Goal: Transaction & Acquisition: Purchase product/service

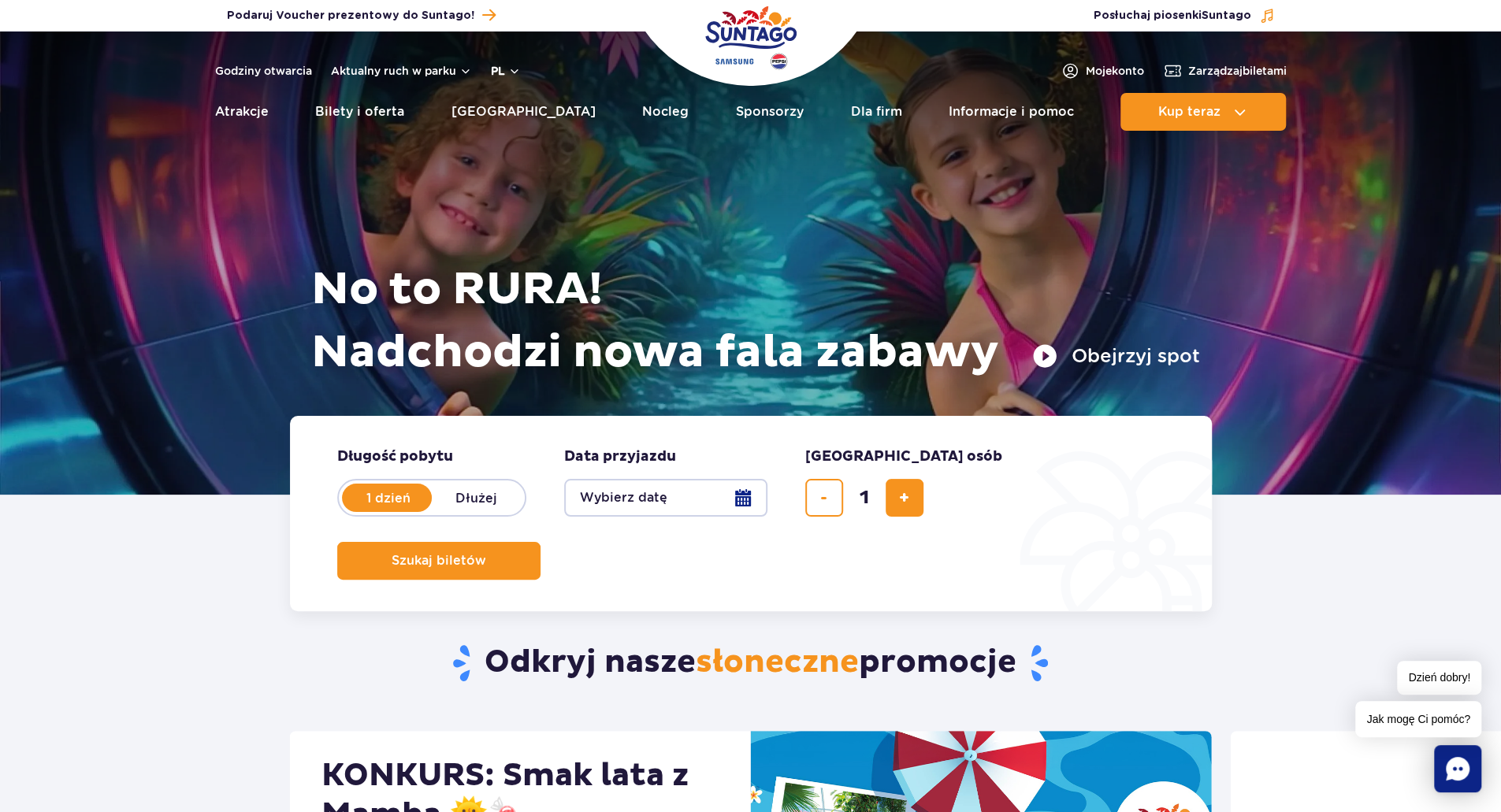
click at [516, 67] on button "pl" at bounding box center [506, 71] width 30 height 16
click at [531, 137] on span "EN" at bounding box center [529, 136] width 16 height 16
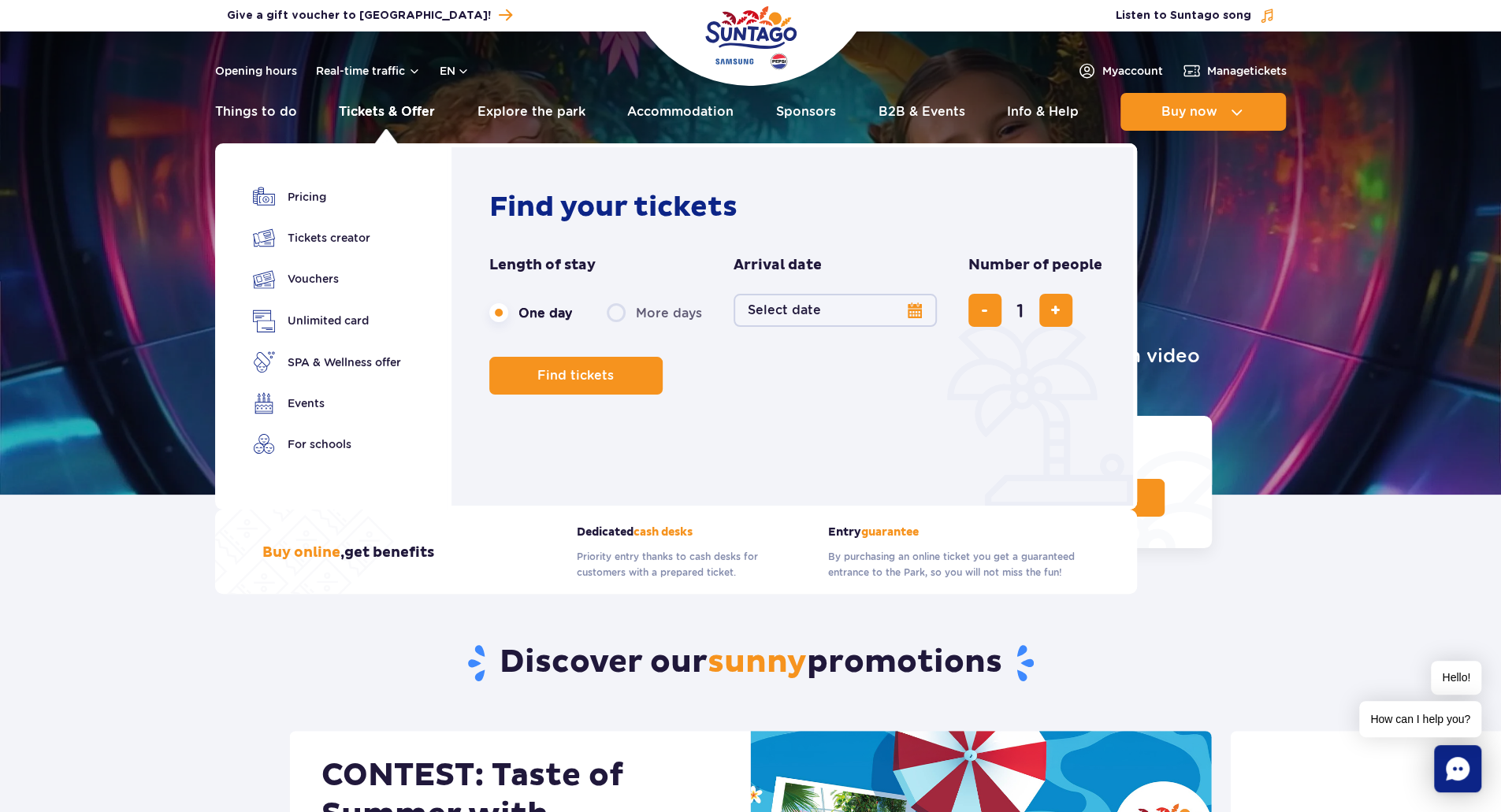
click at [390, 108] on link "Tickets & Offer" at bounding box center [387, 112] width 96 height 38
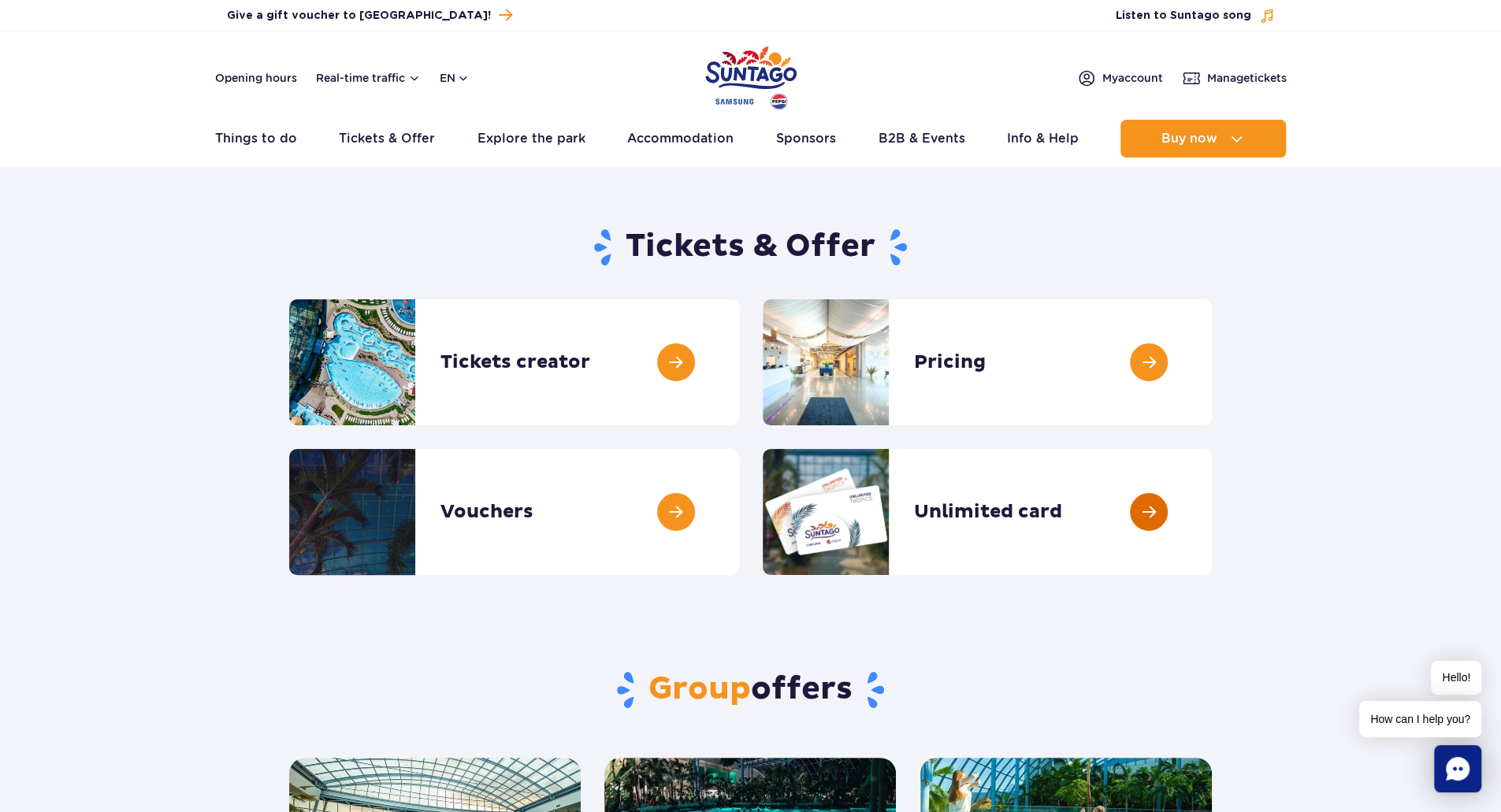
click at [1212, 527] on link at bounding box center [1212, 512] width 0 height 126
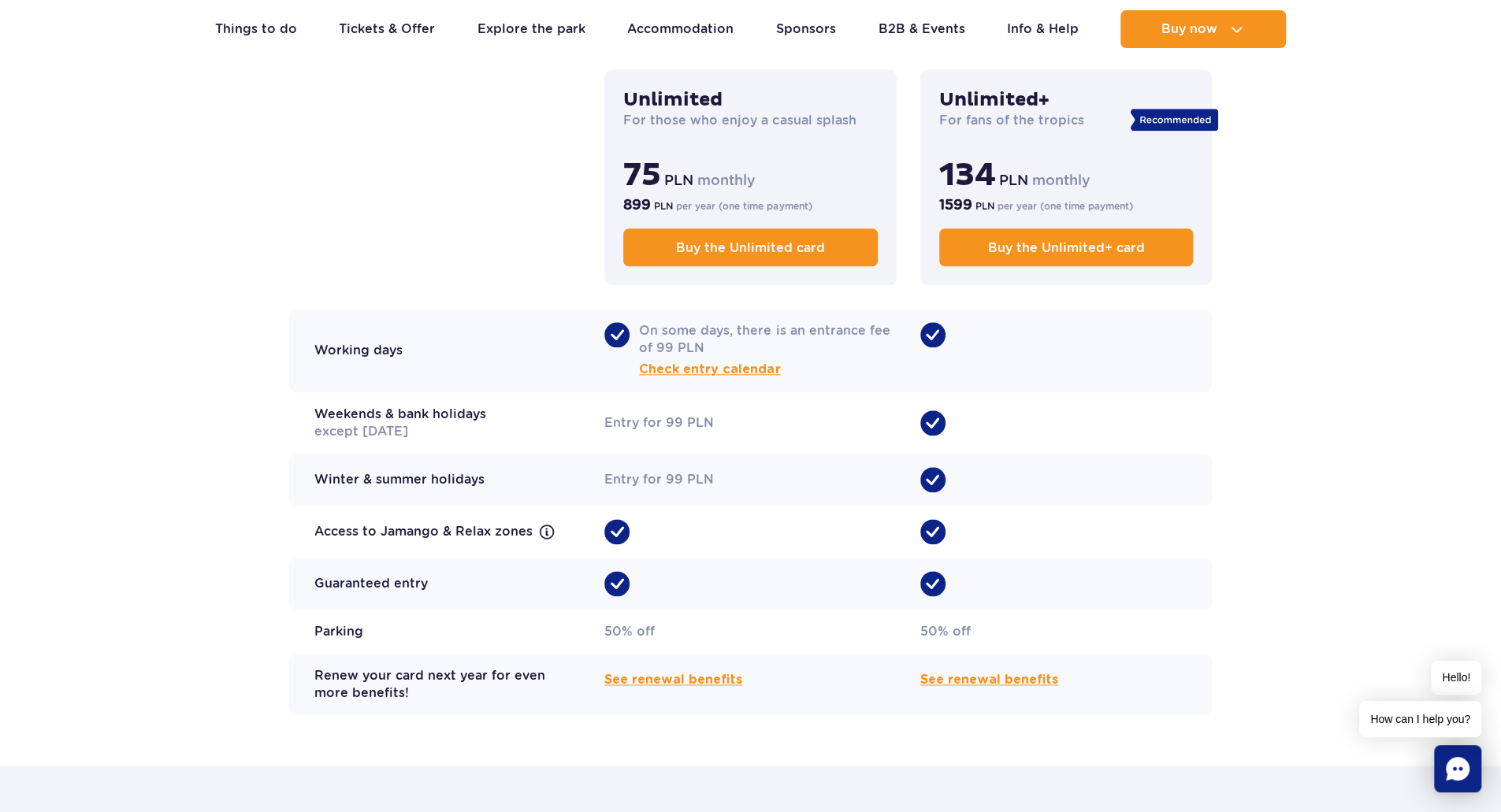
scroll to position [1339, 0]
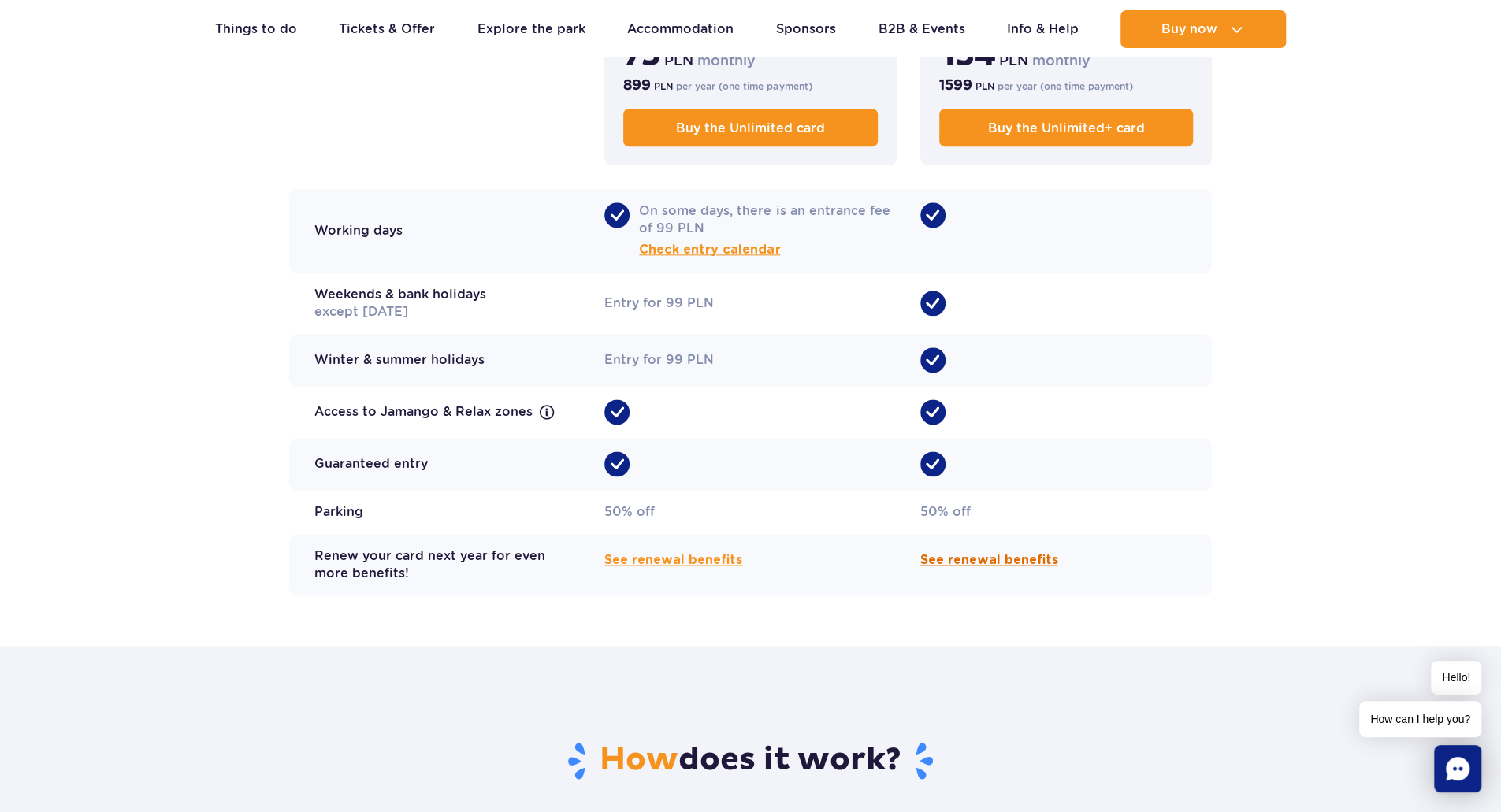
click at [1000, 550] on span "See renewal benefits" at bounding box center [989, 559] width 138 height 19
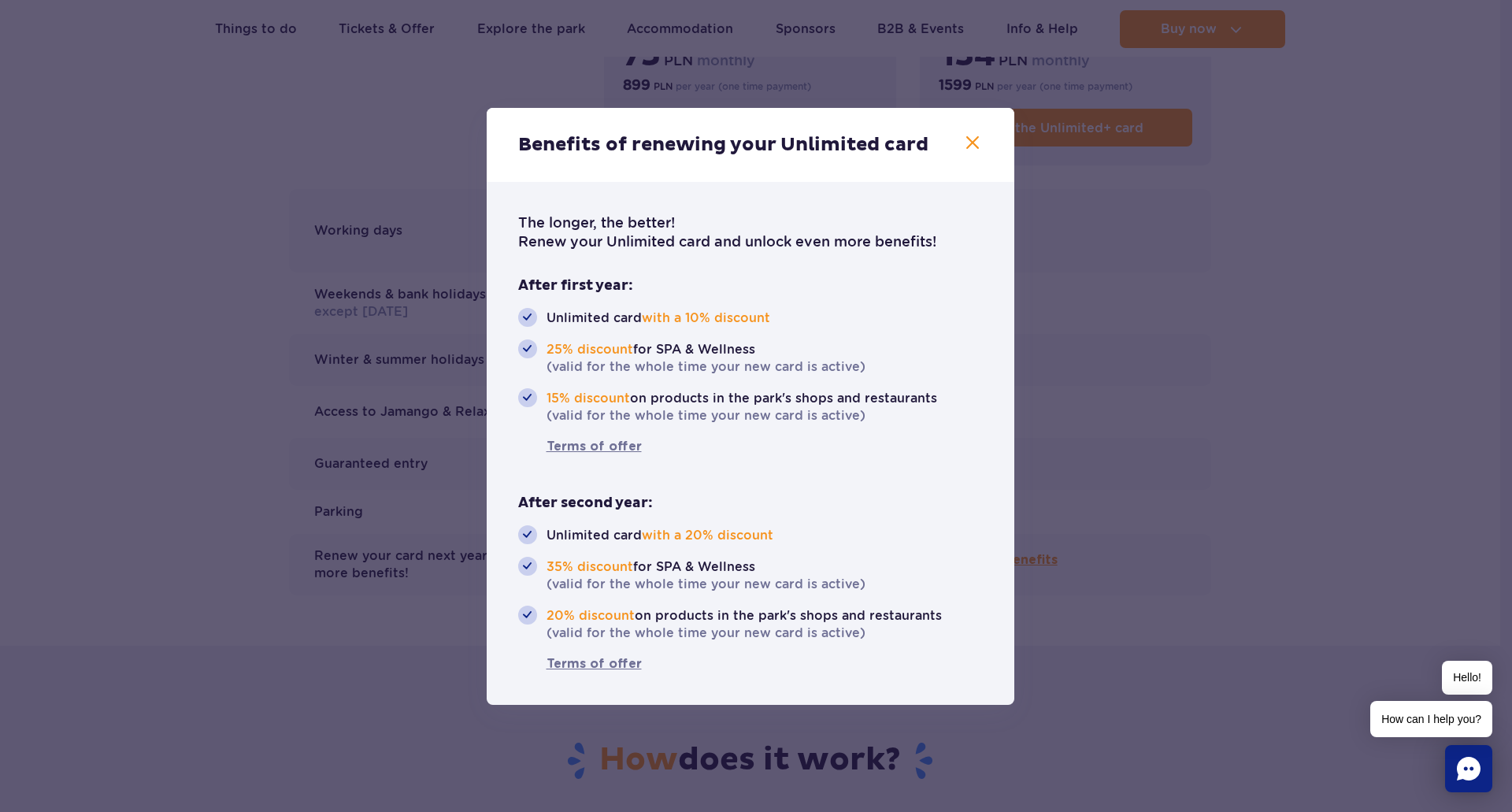
click at [1134, 527] on div at bounding box center [756, 406] width 1512 height 812
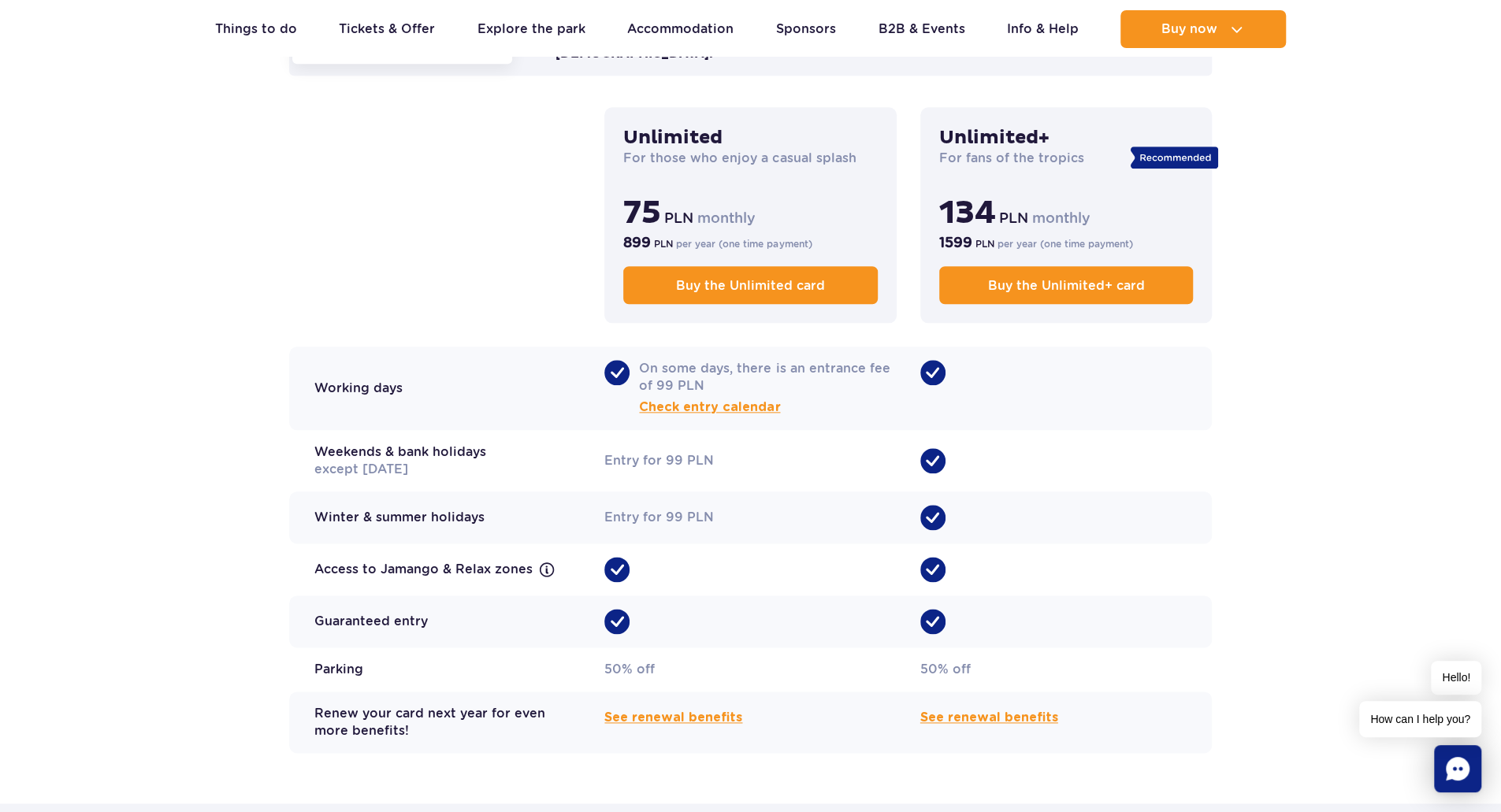
scroll to position [1102, 0]
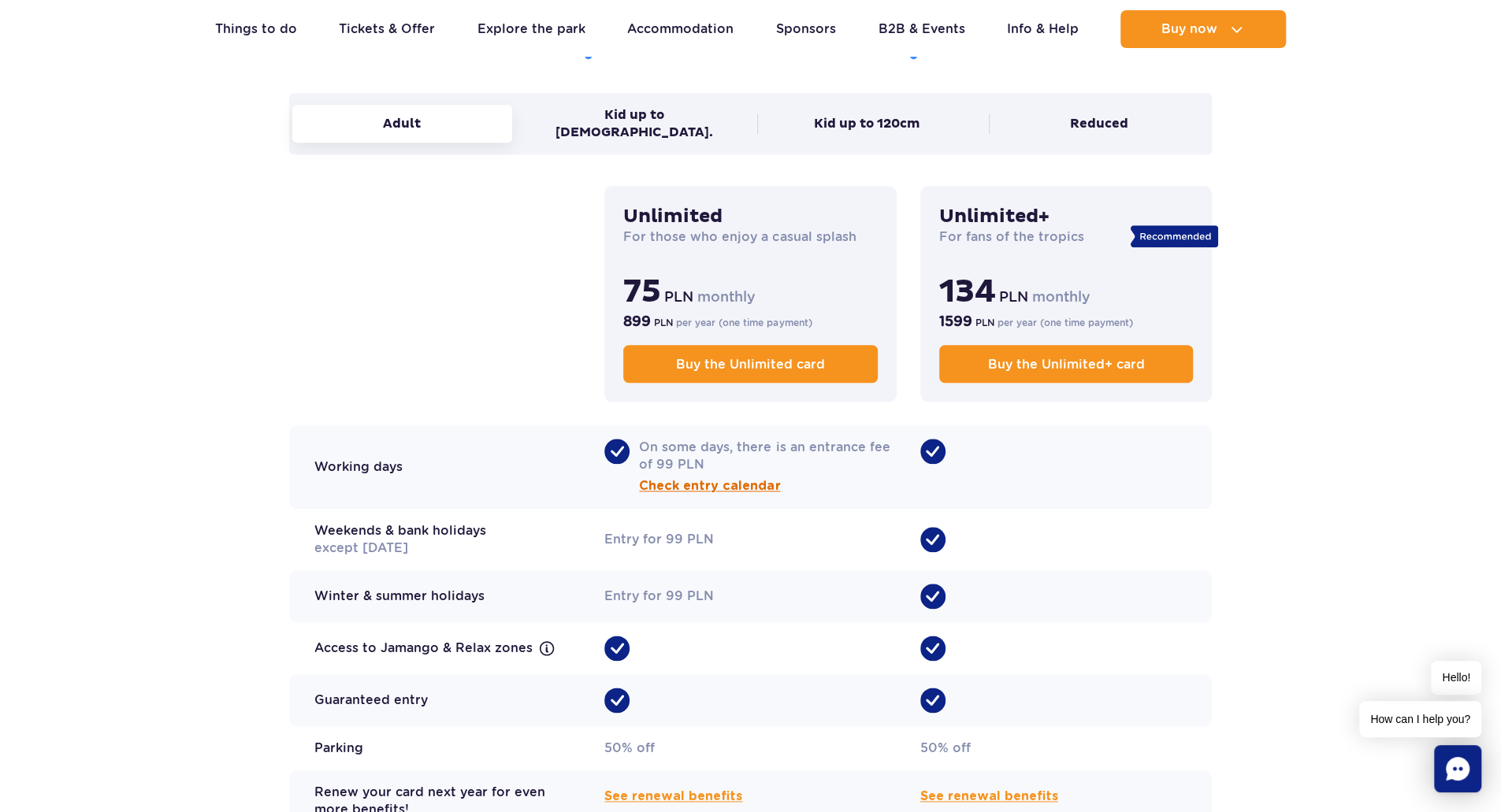
click at [728, 477] on span "Check entry calendar" at bounding box center [710, 486] width 141 height 19
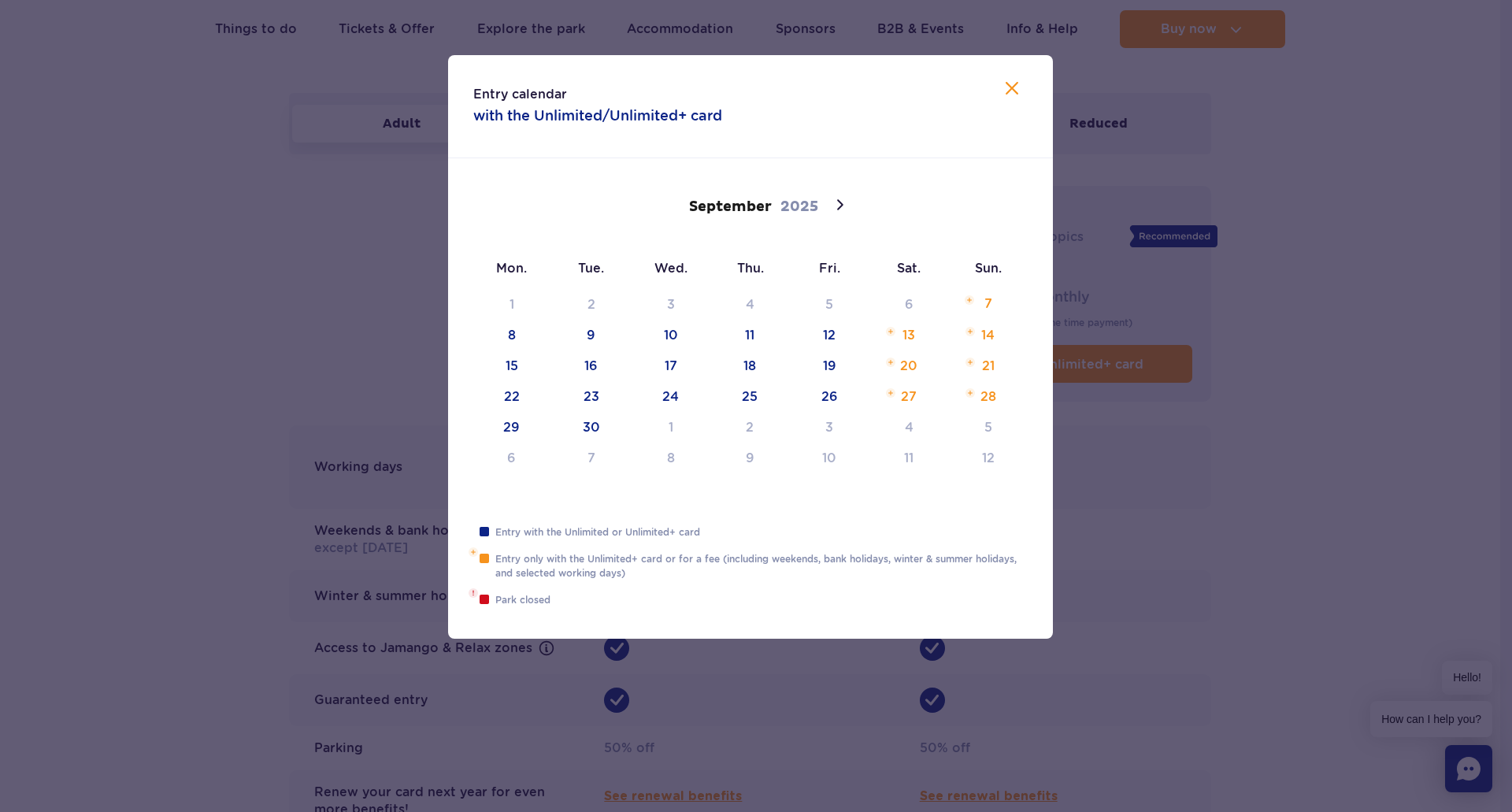
click at [1153, 463] on div at bounding box center [756, 406] width 1512 height 812
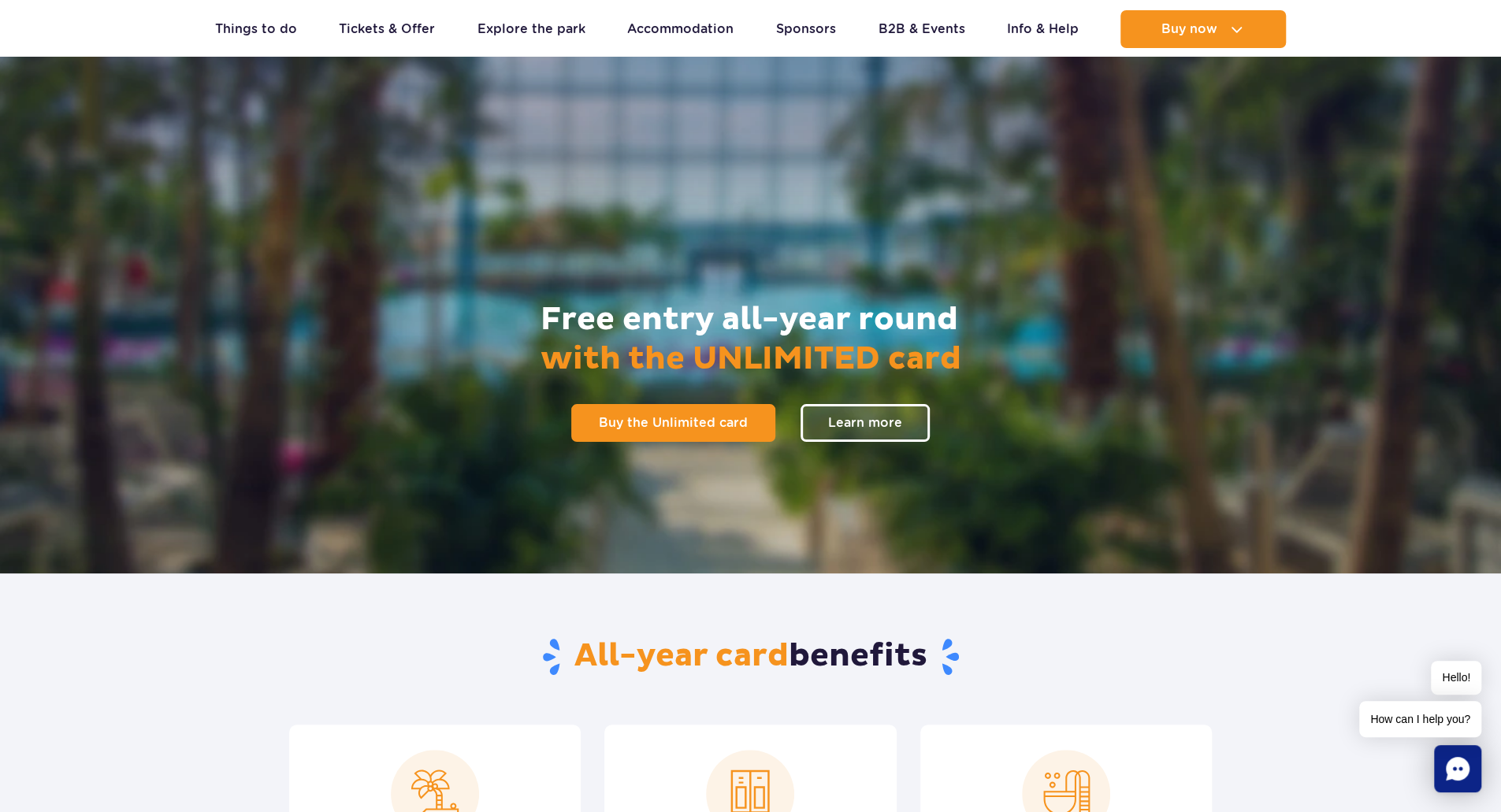
scroll to position [0, 0]
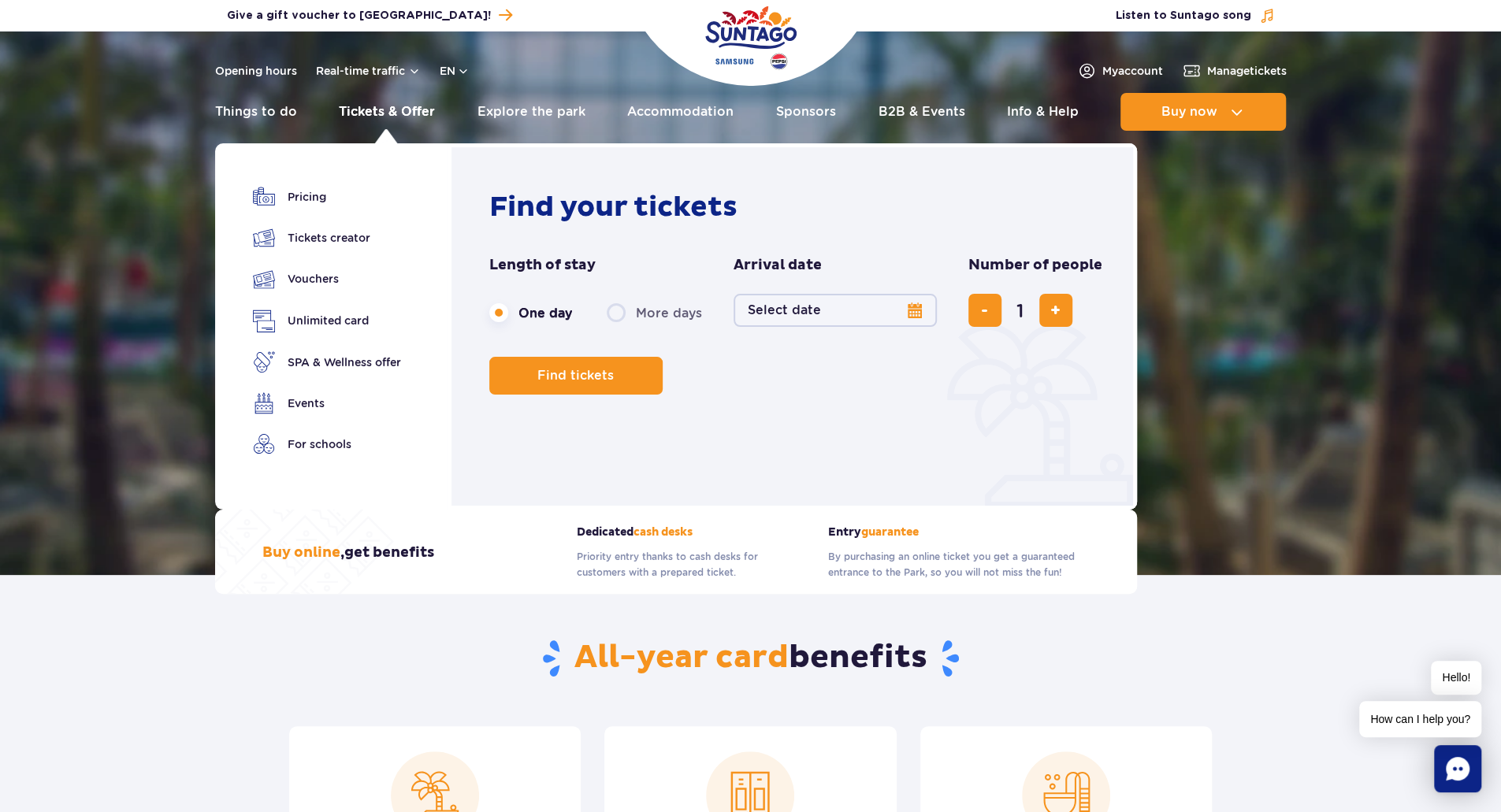
click at [391, 103] on link "Tickets & Offer" at bounding box center [387, 112] width 96 height 38
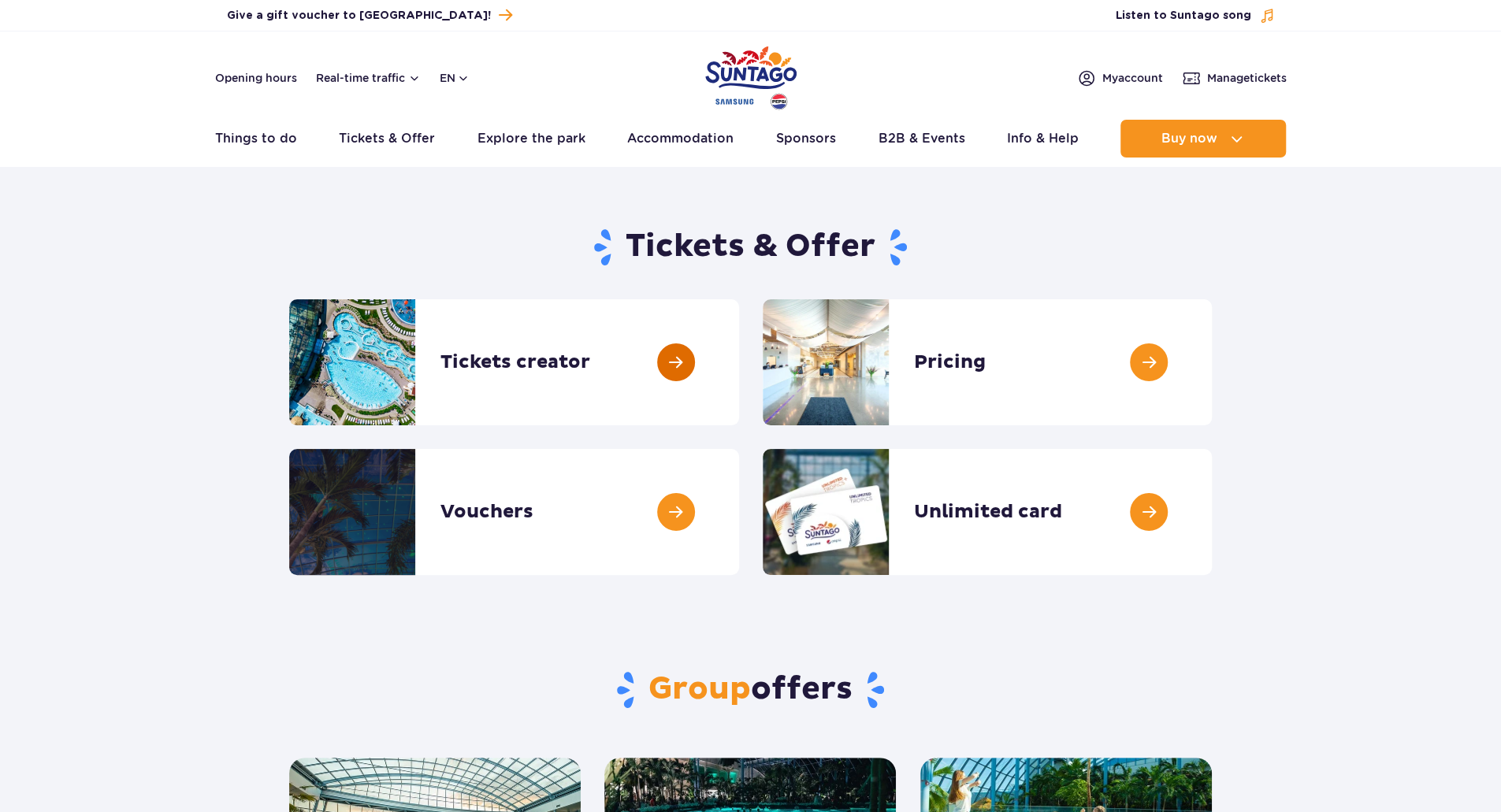
click at [739, 379] on link at bounding box center [739, 363] width 0 height 126
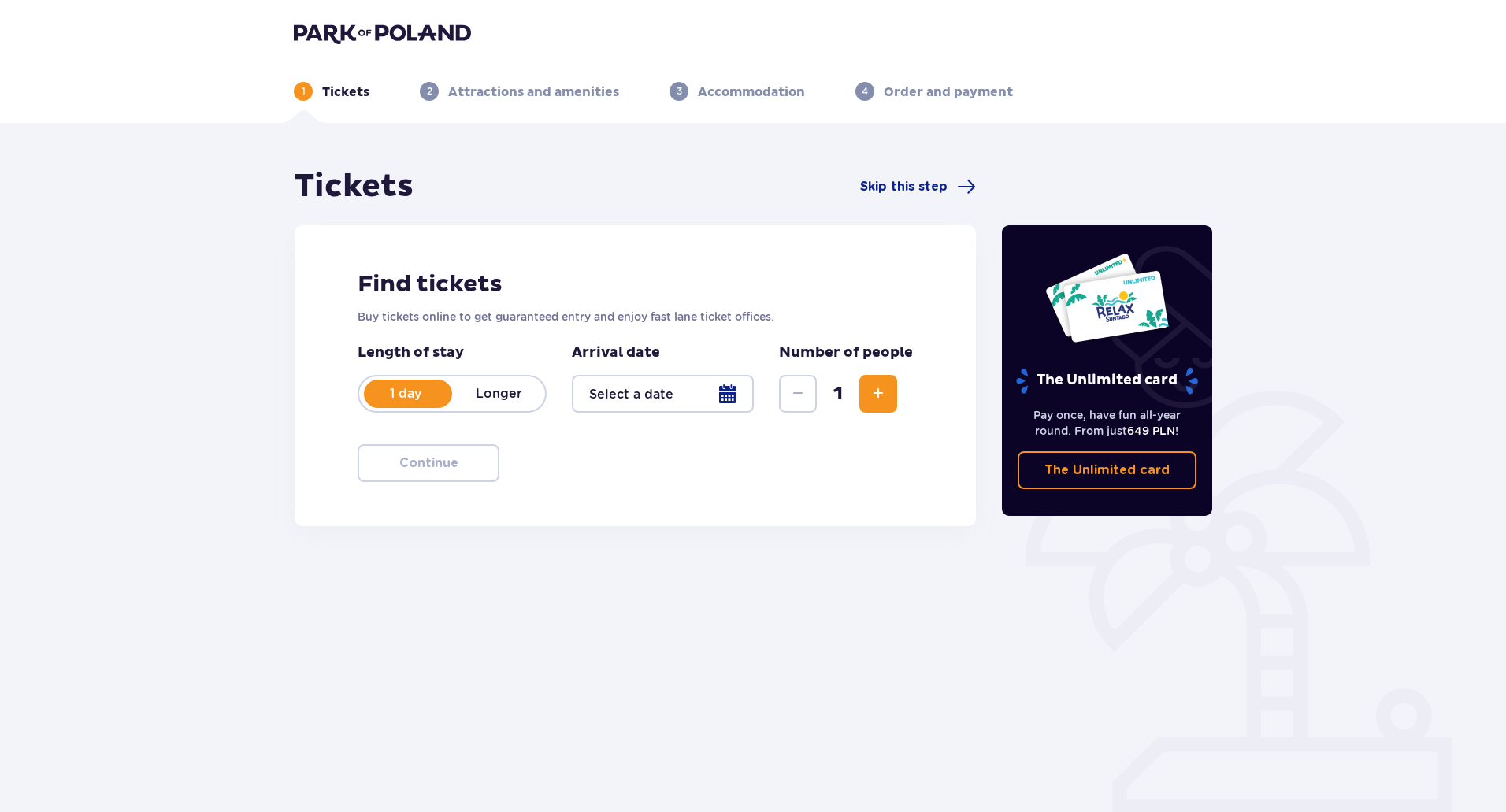
click at [703, 381] on div at bounding box center [663, 394] width 182 height 38
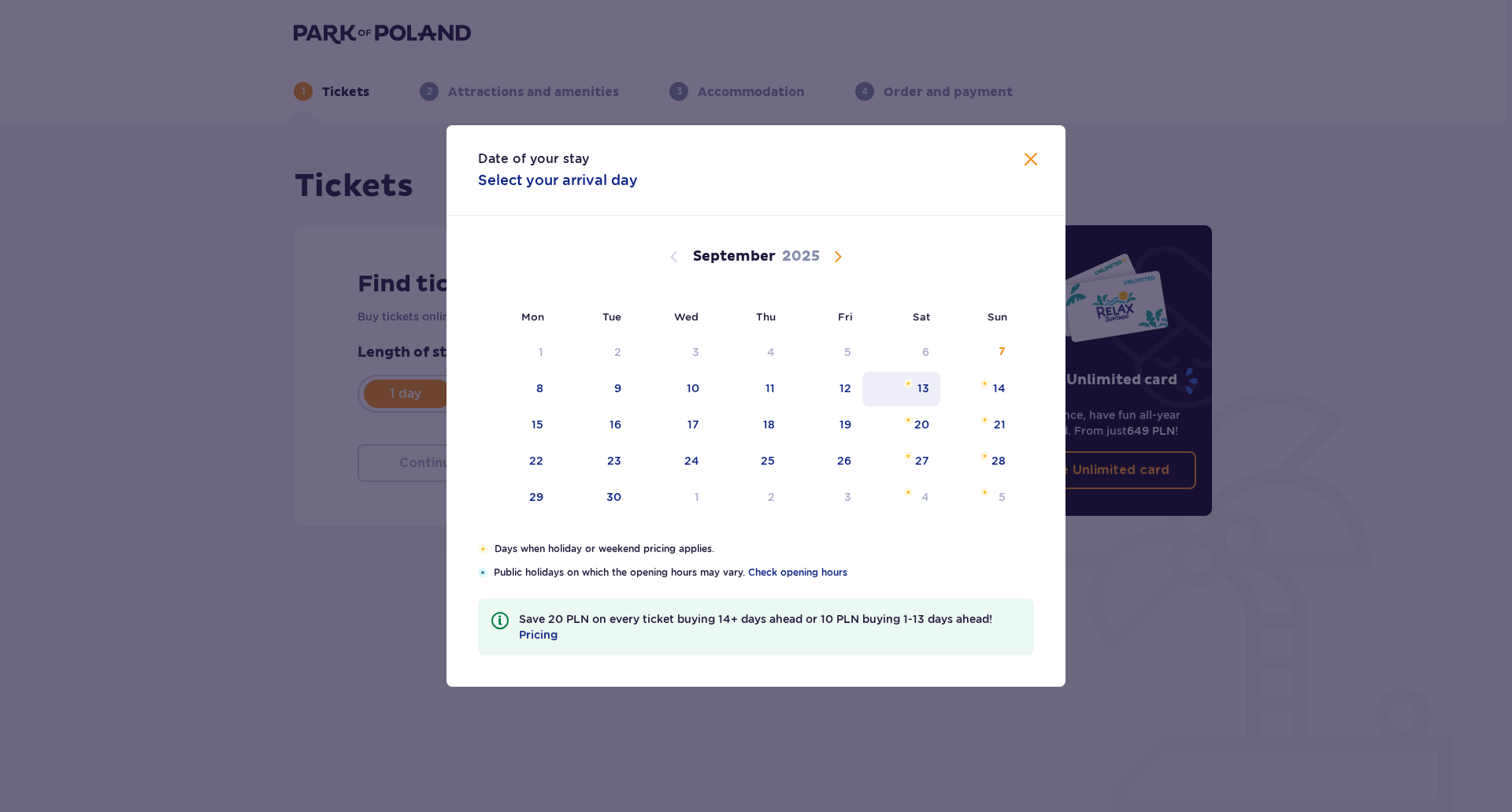
click at [902, 396] on div "13" at bounding box center [901, 389] width 78 height 34
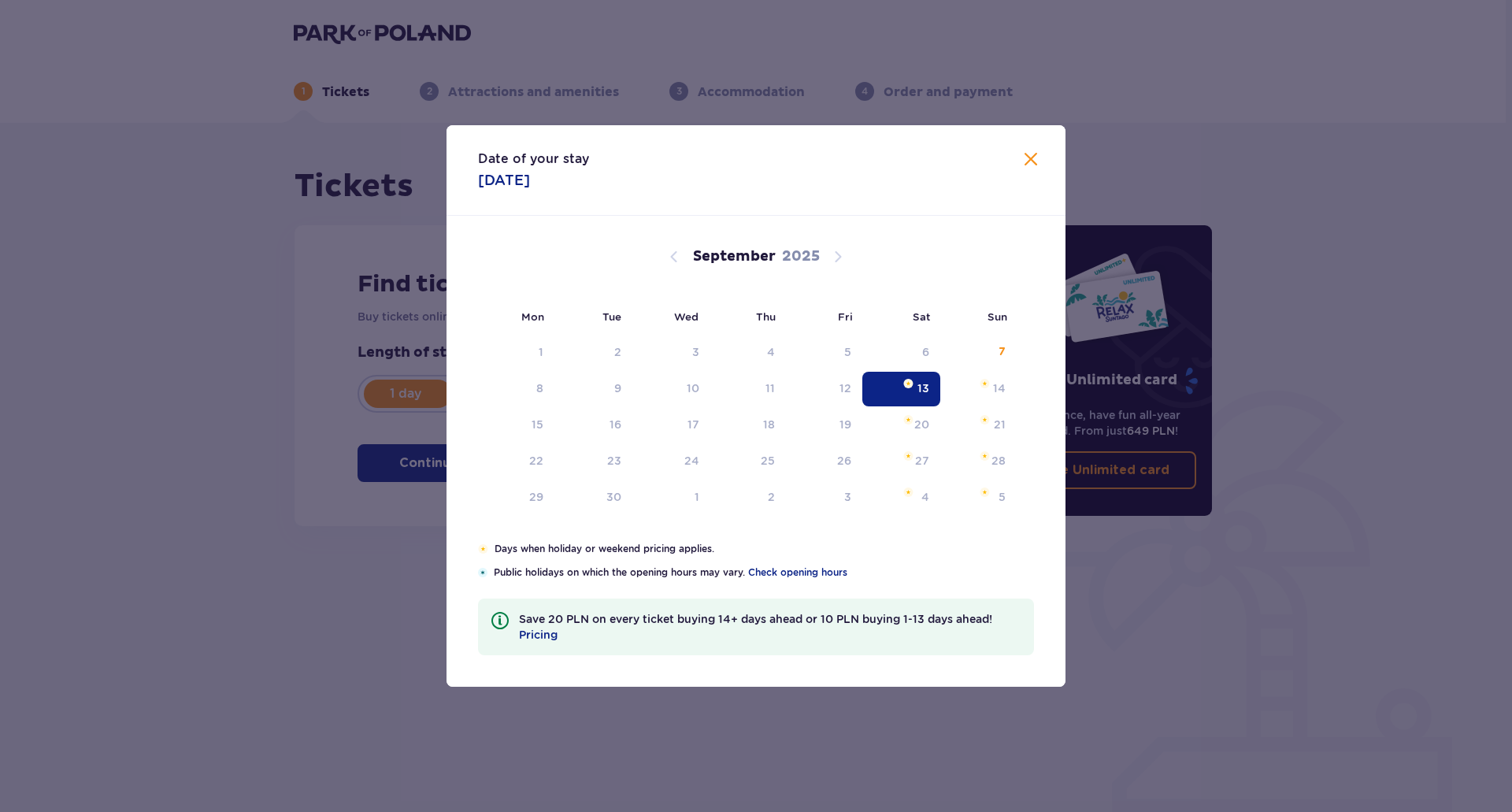
click at [918, 389] on div "13" at bounding box center [923, 388] width 11 height 16
type input "13.09.25"
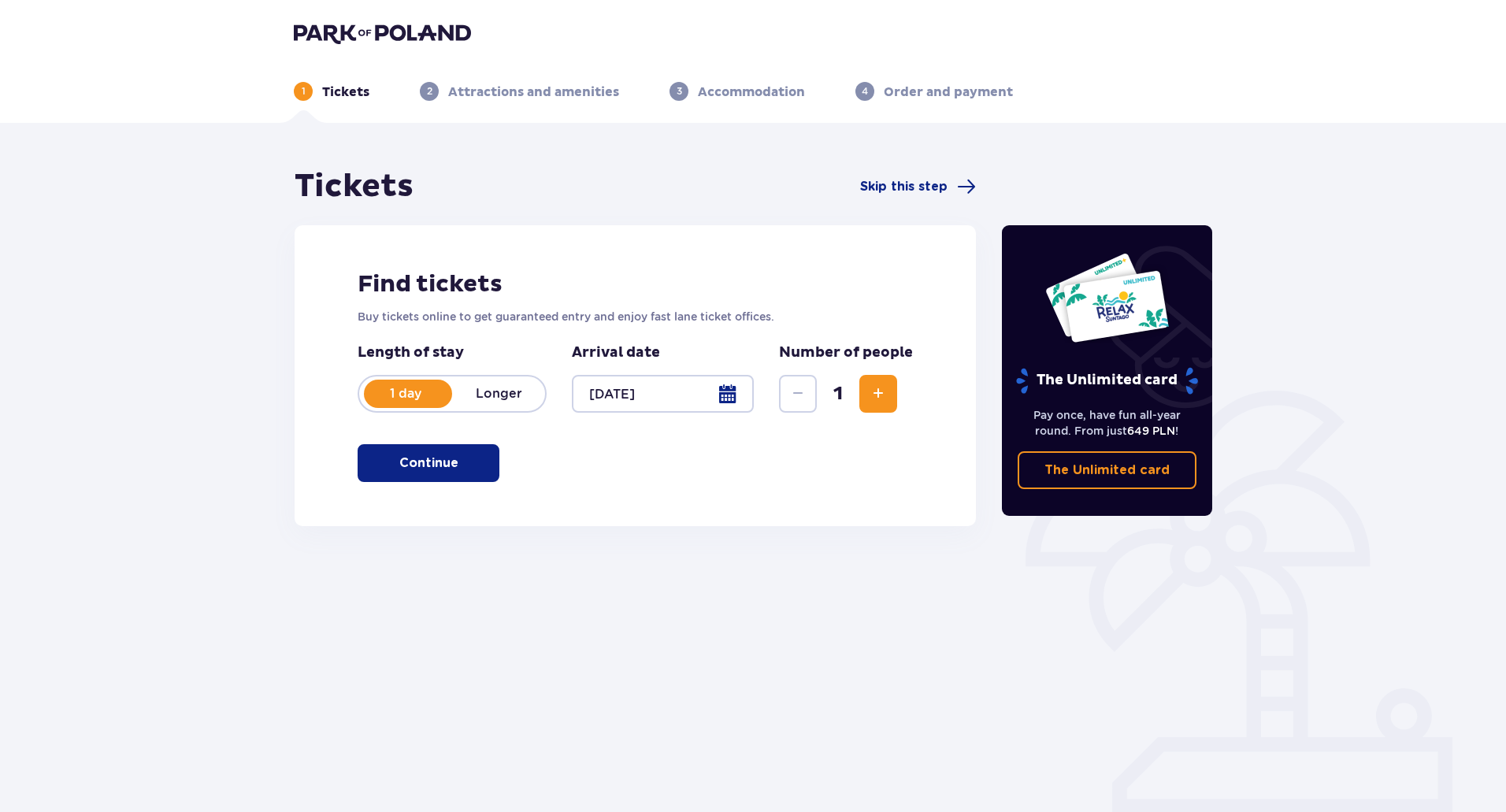
click at [484, 467] on button "Continue" at bounding box center [428, 463] width 142 height 38
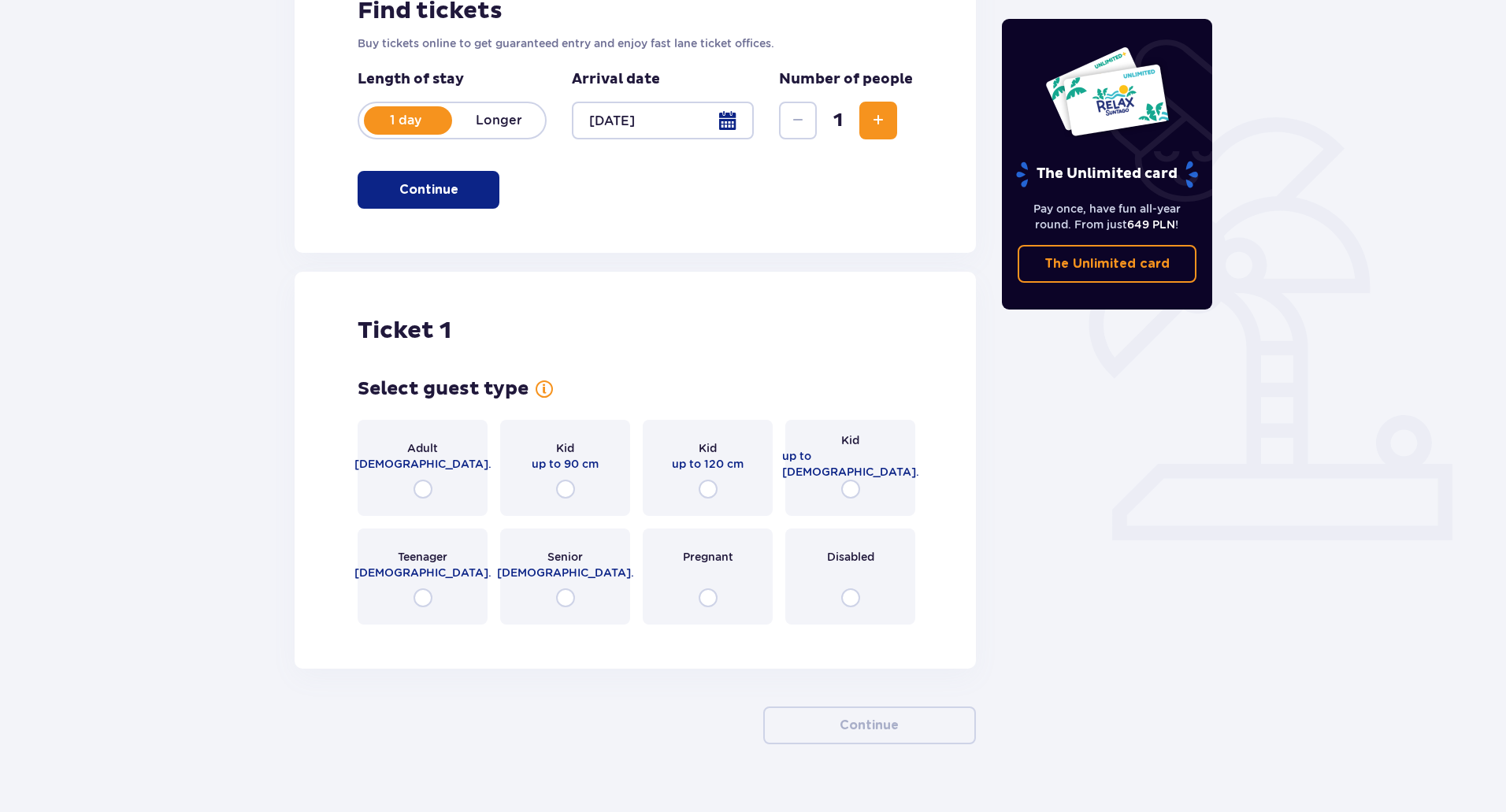
scroll to position [299, 0]
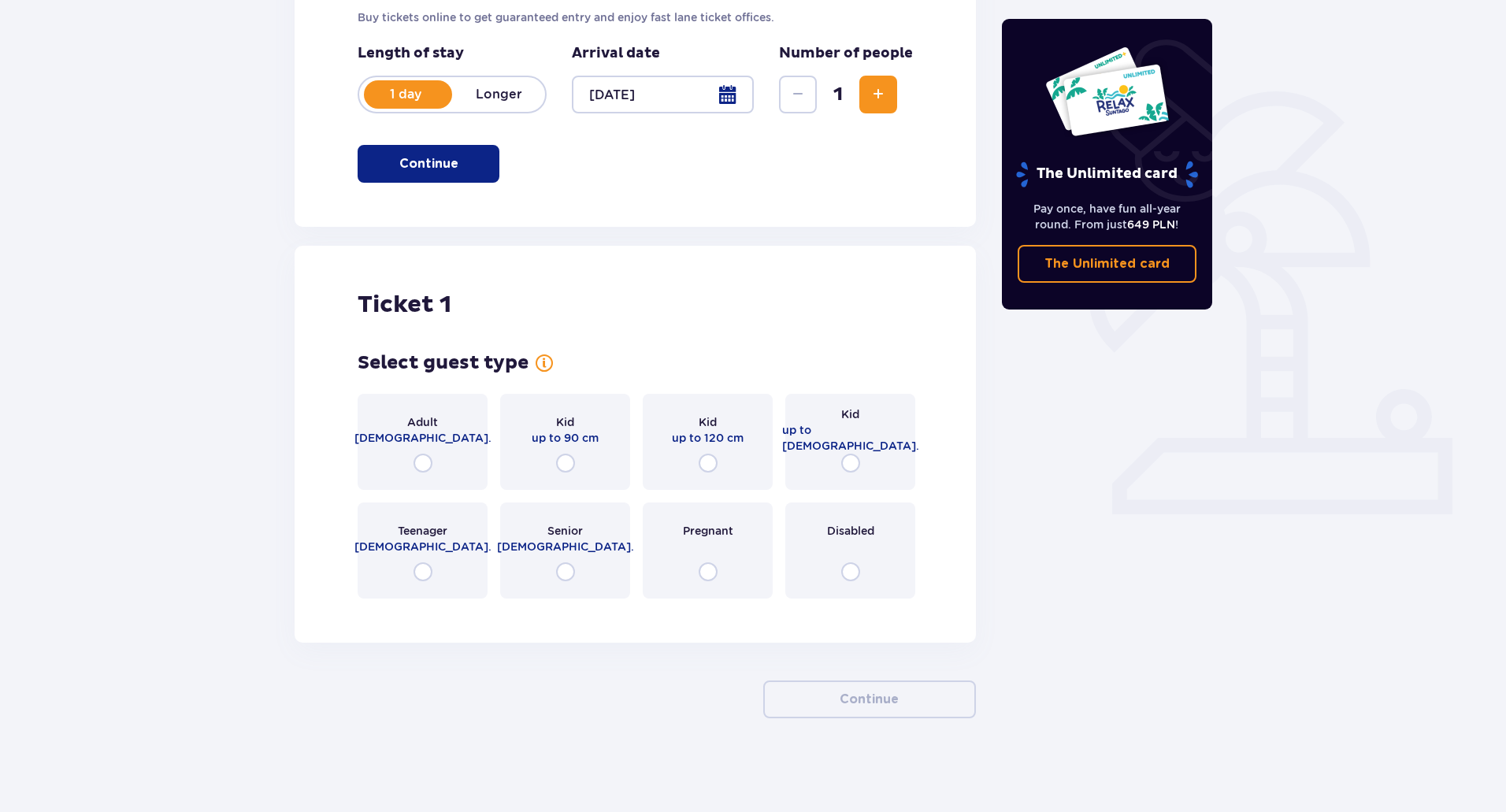
click at [477, 465] on div "Adult 18 - 65 y.o." at bounding box center [422, 441] width 130 height 96
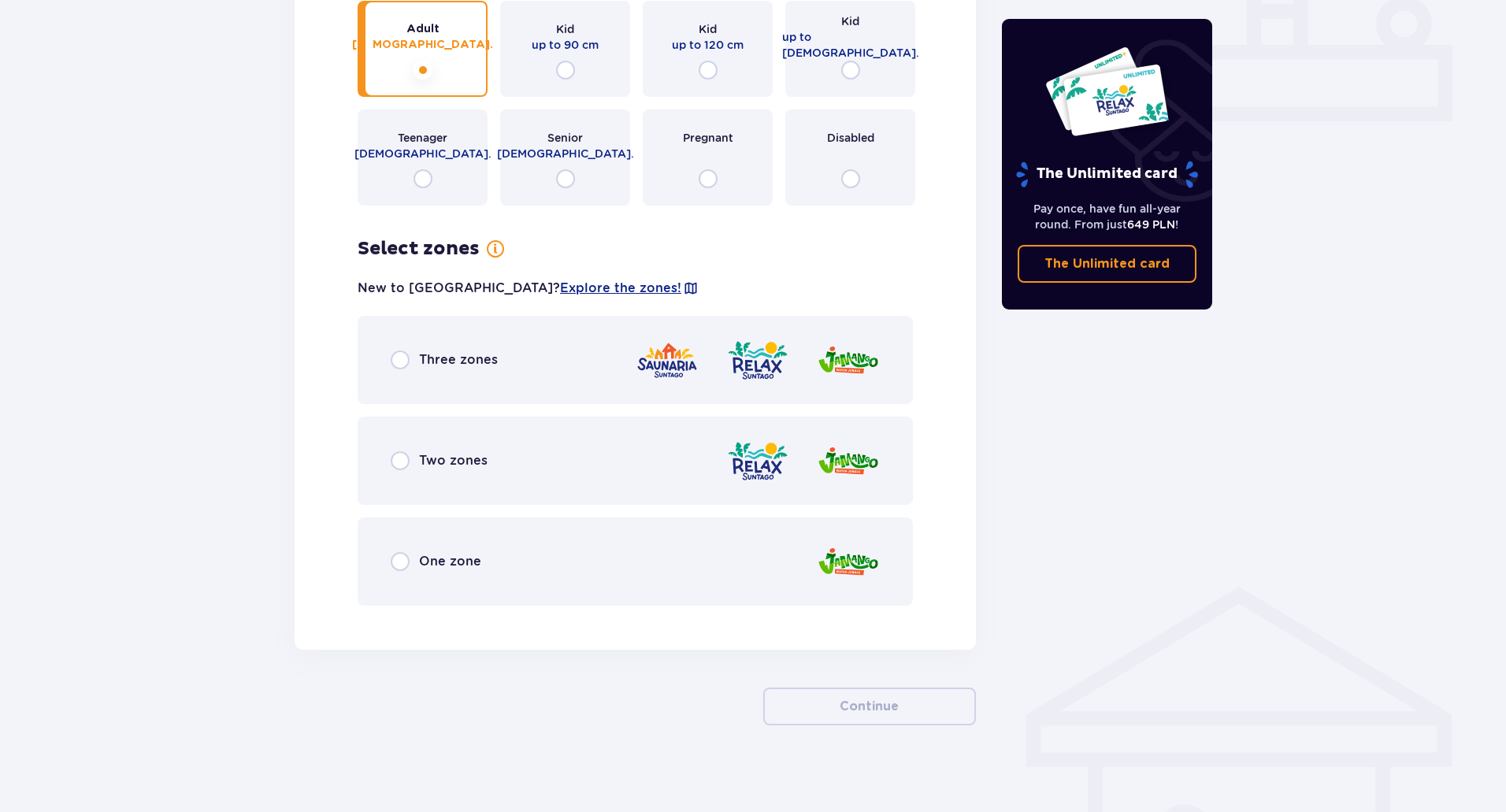
scroll to position [700, 0]
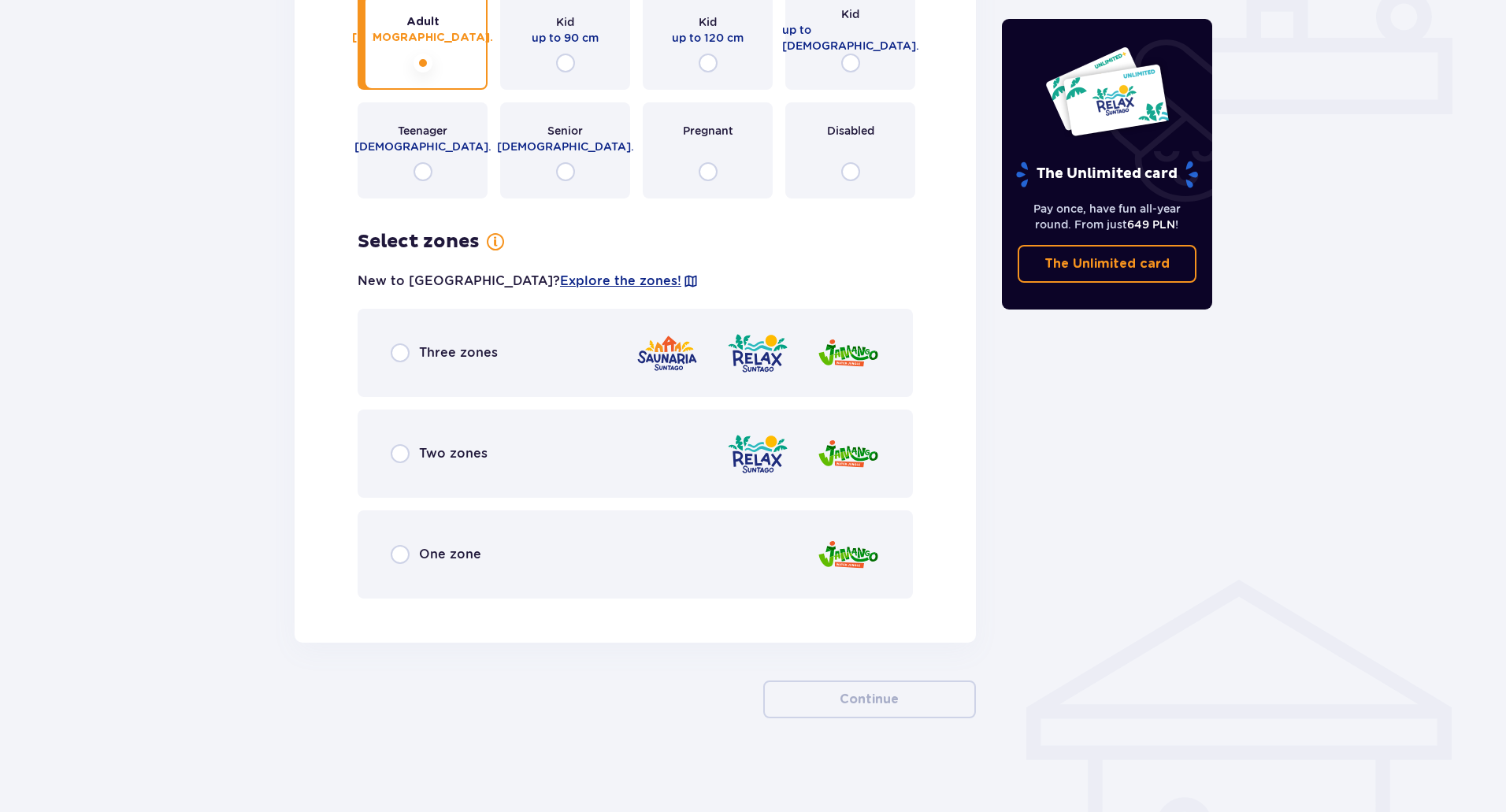
click at [477, 465] on div "Two zones" at bounding box center [635, 454] width 555 height 89
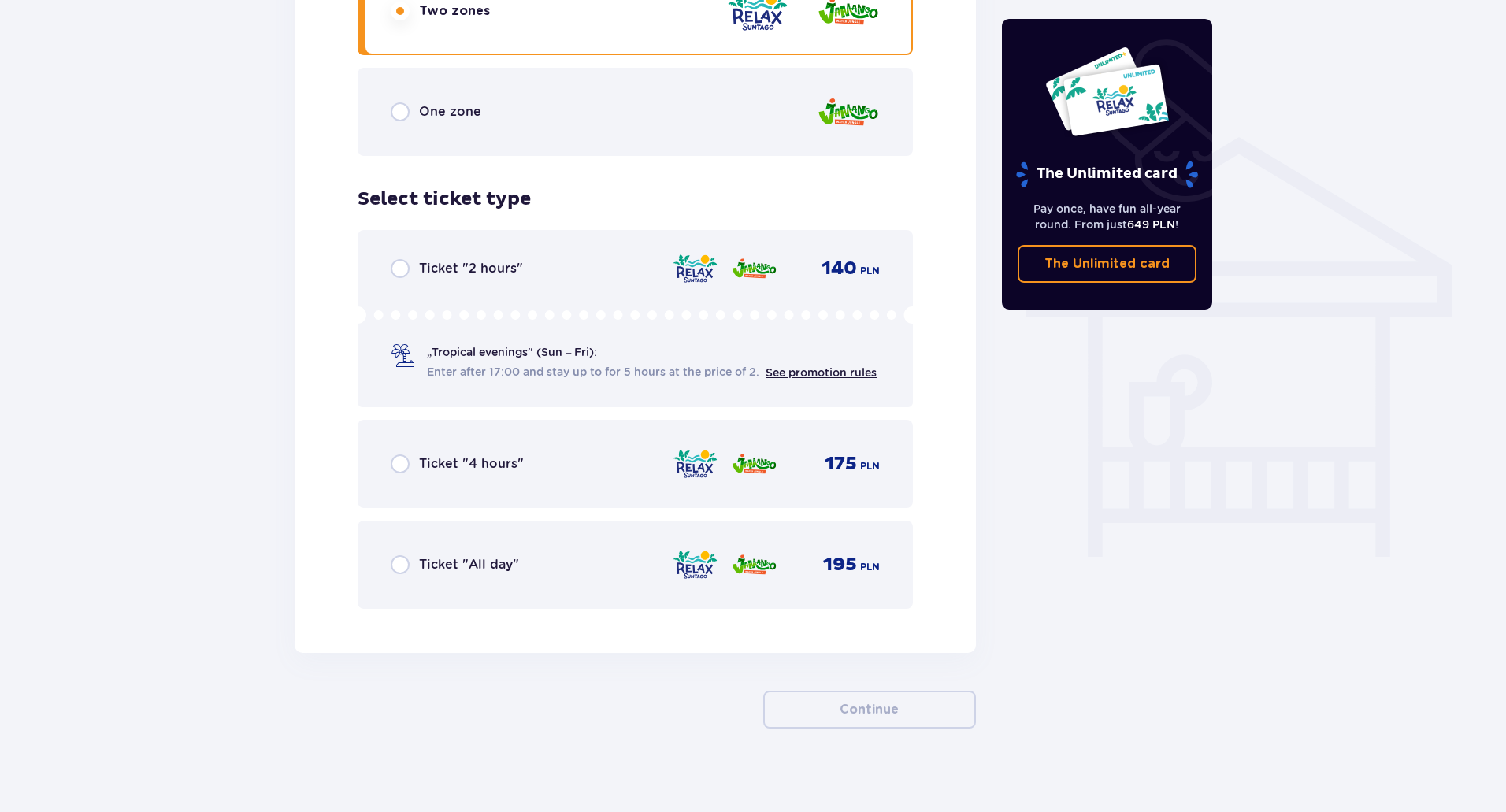
scroll to position [1152, 0]
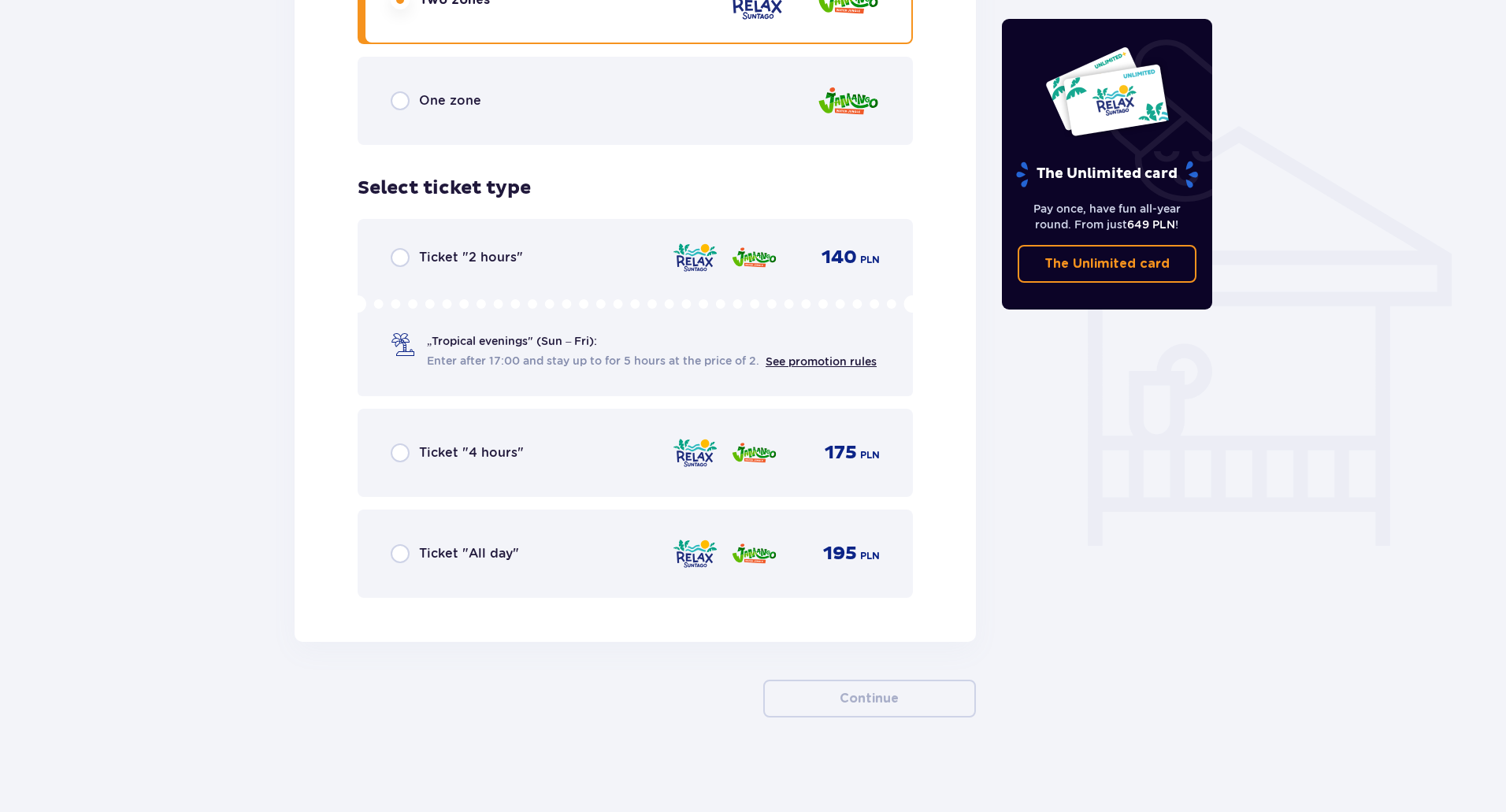
click at [537, 542] on div "Ticket "All day" 195 PLN" at bounding box center [635, 554] width 489 height 33
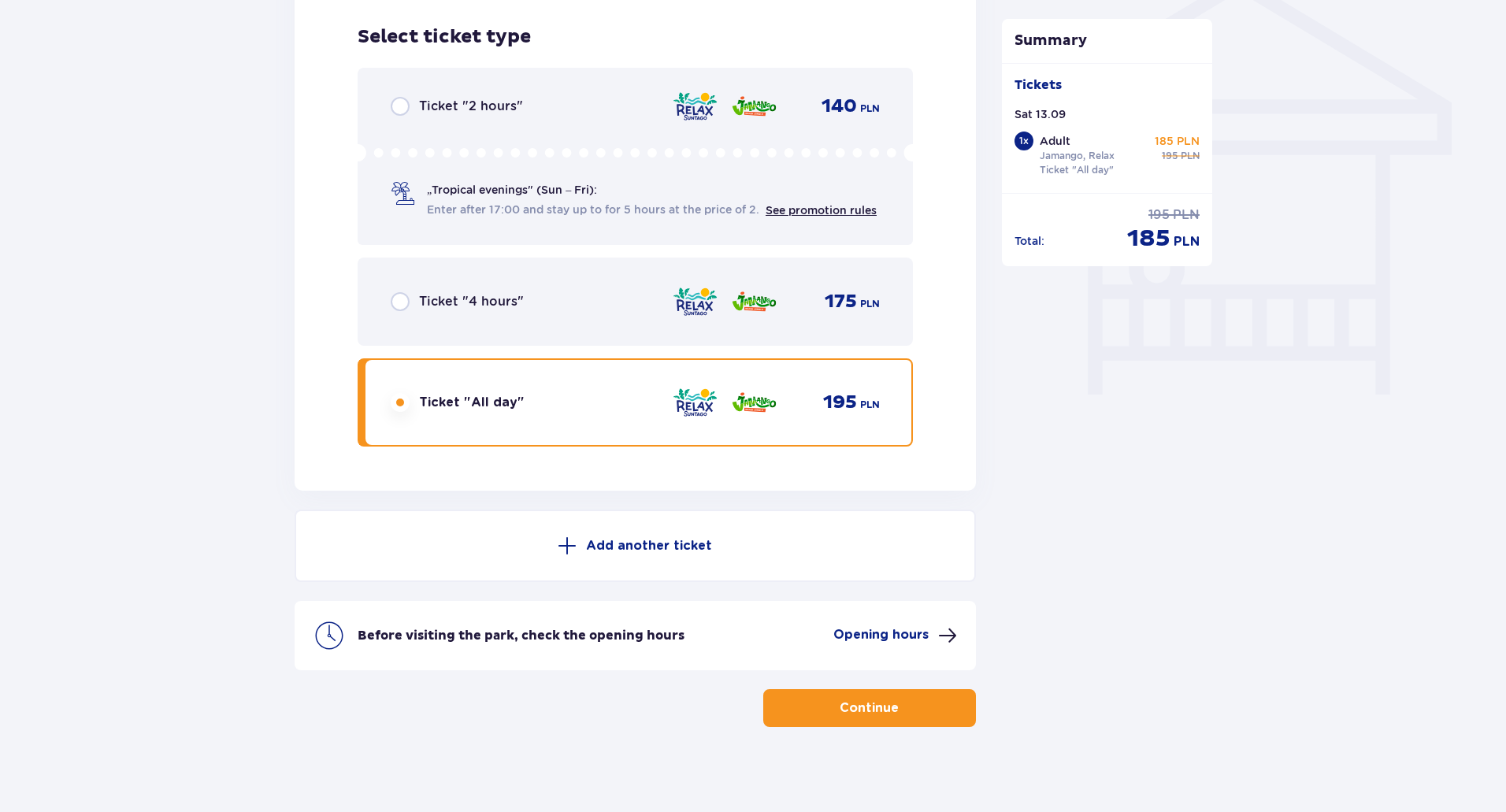
scroll to position [1313, 0]
